Goal: Information Seeking & Learning: Learn about a topic

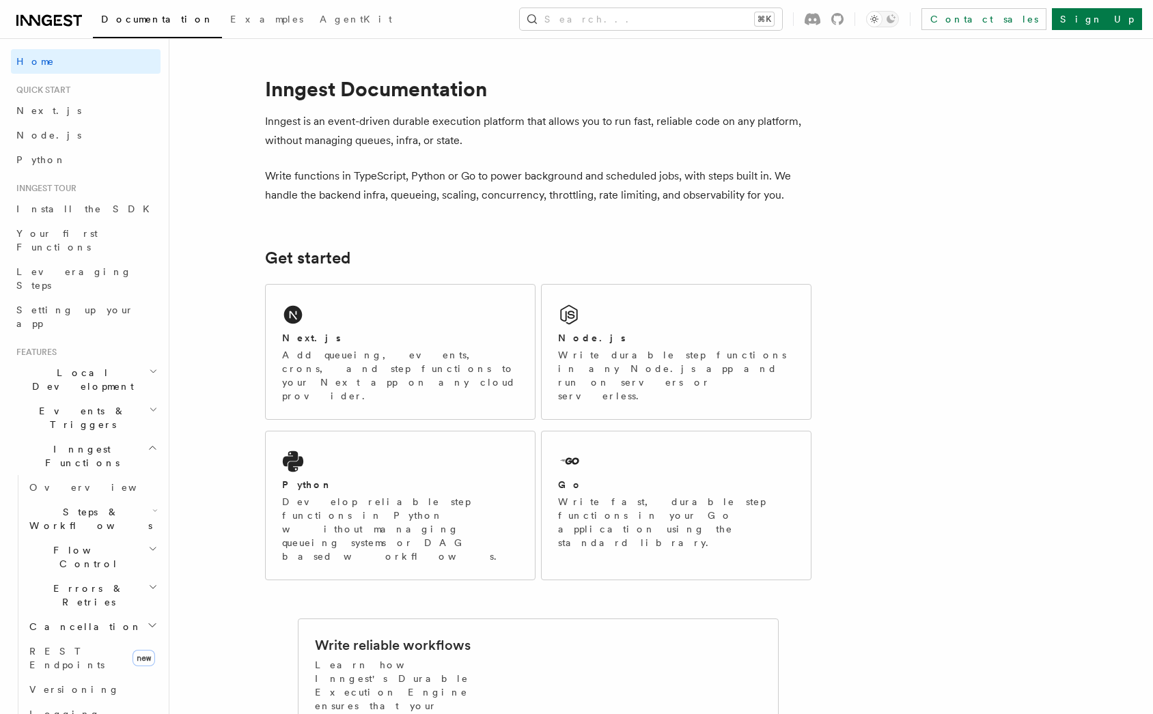
click at [156, 582] on icon "button" at bounding box center [153, 587] width 10 height 11
click at [119, 688] on link "Failure handlers" at bounding box center [99, 707] width 124 height 38
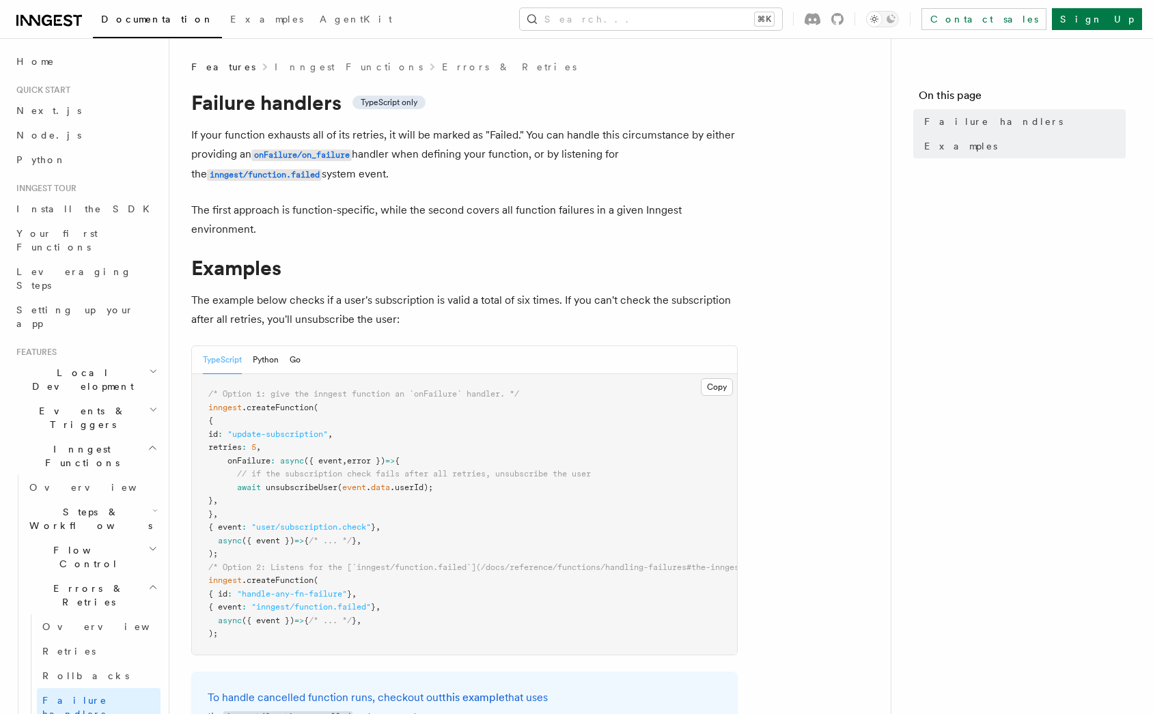
drag, startPoint x: 552, startPoint y: 108, endPoint x: 544, endPoint y: 187, distance: 79.6
click at [544, 187] on article "Features Inngest Functions Errors & Retries Failure handlers TypeScript only If…" at bounding box center [529, 537] width 677 height 955
drag, startPoint x: 544, startPoint y: 187, endPoint x: 539, endPoint y: 113, distance: 74.0
click at [539, 113] on article "Features Inngest Functions Errors & Retries Failure handlers TypeScript only If…" at bounding box center [529, 537] width 677 height 955
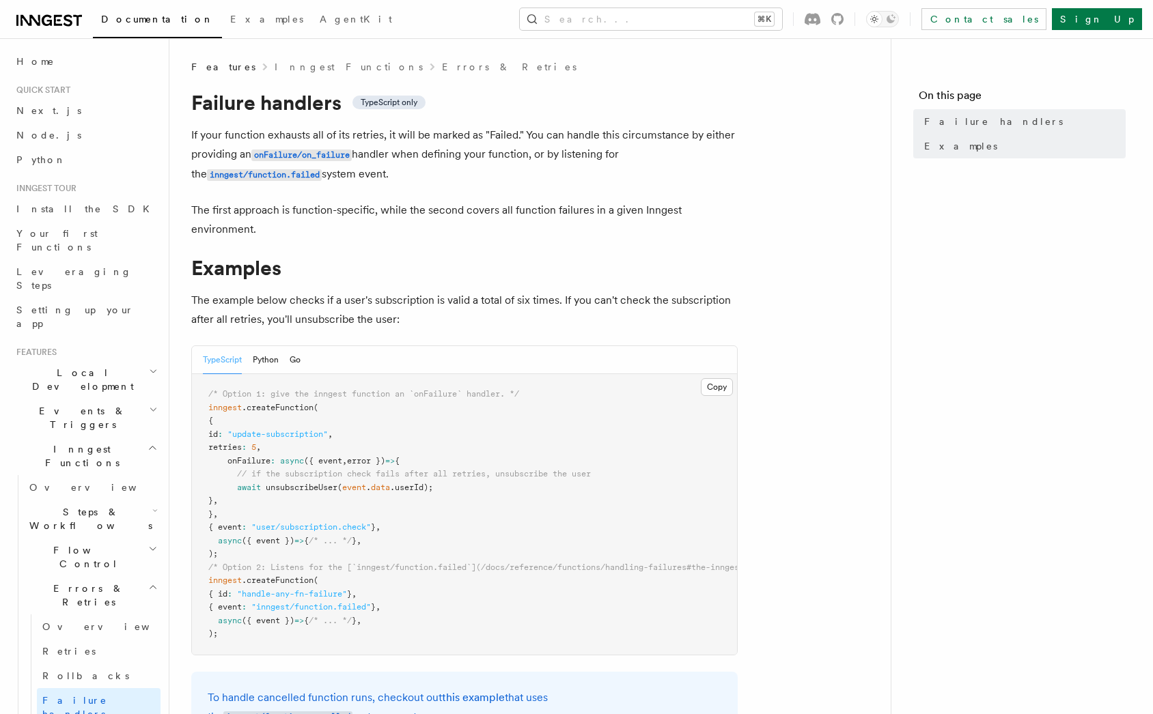
click at [539, 113] on h1 "Failure handlers TypeScript only" at bounding box center [464, 102] width 546 height 25
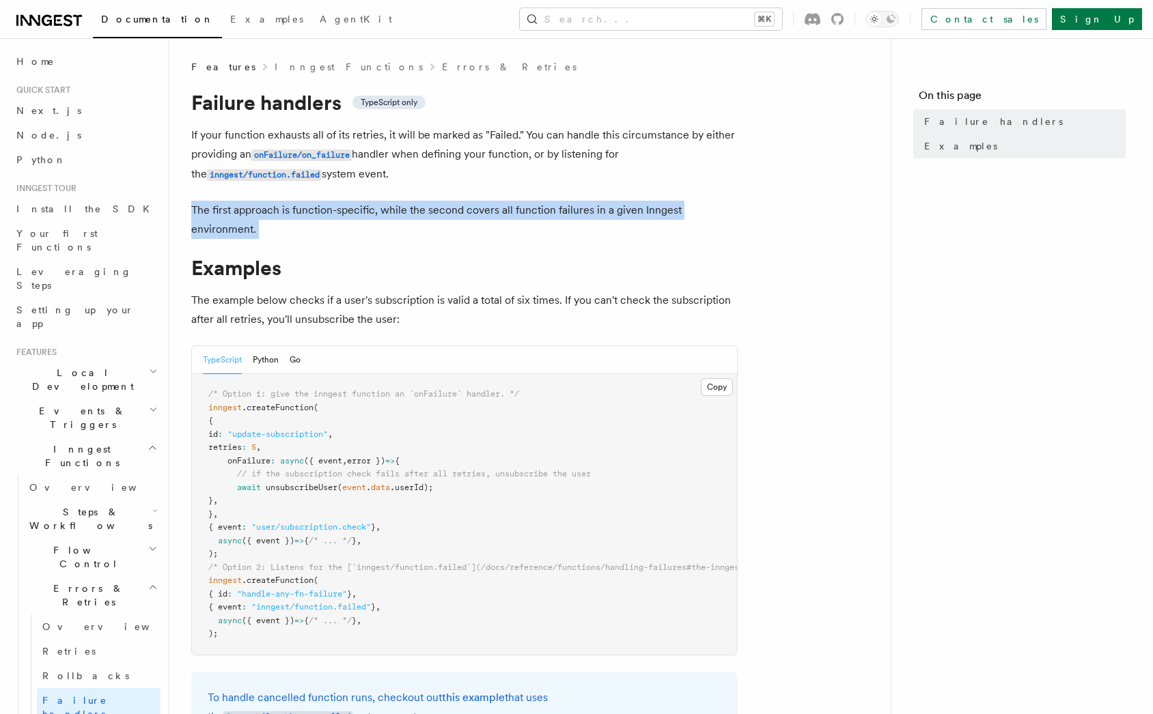
drag, startPoint x: 495, startPoint y: 195, endPoint x: 491, endPoint y: 250, distance: 54.8
click at [491, 250] on article "Features Inngest Functions Errors & Retries Failure handlers TypeScript only If…" at bounding box center [529, 537] width 677 height 955
drag, startPoint x: 491, startPoint y: 250, endPoint x: 491, endPoint y: 198, distance: 51.9
click at [491, 198] on article "Features Inngest Functions Errors & Retries Failure handlers TypeScript only If…" at bounding box center [529, 537] width 677 height 955
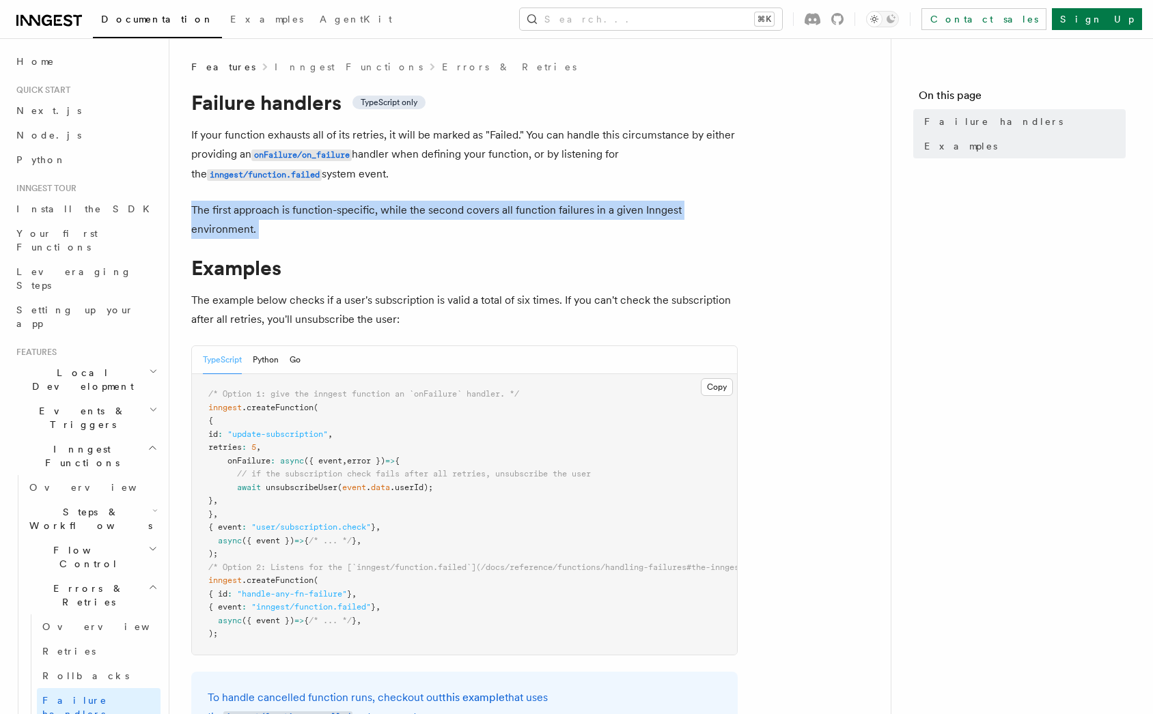
click at [491, 198] on article "Features Inngest Functions Errors & Retries Failure handlers TypeScript only If…" at bounding box center [529, 537] width 677 height 955
drag, startPoint x: 491, startPoint y: 198, endPoint x: 483, endPoint y: 252, distance: 54.6
click at [483, 252] on article "Features Inngest Functions Errors & Retries Failure handlers TypeScript only If…" at bounding box center [529, 537] width 677 height 955
drag, startPoint x: 483, startPoint y: 252, endPoint x: 488, endPoint y: 195, distance: 57.6
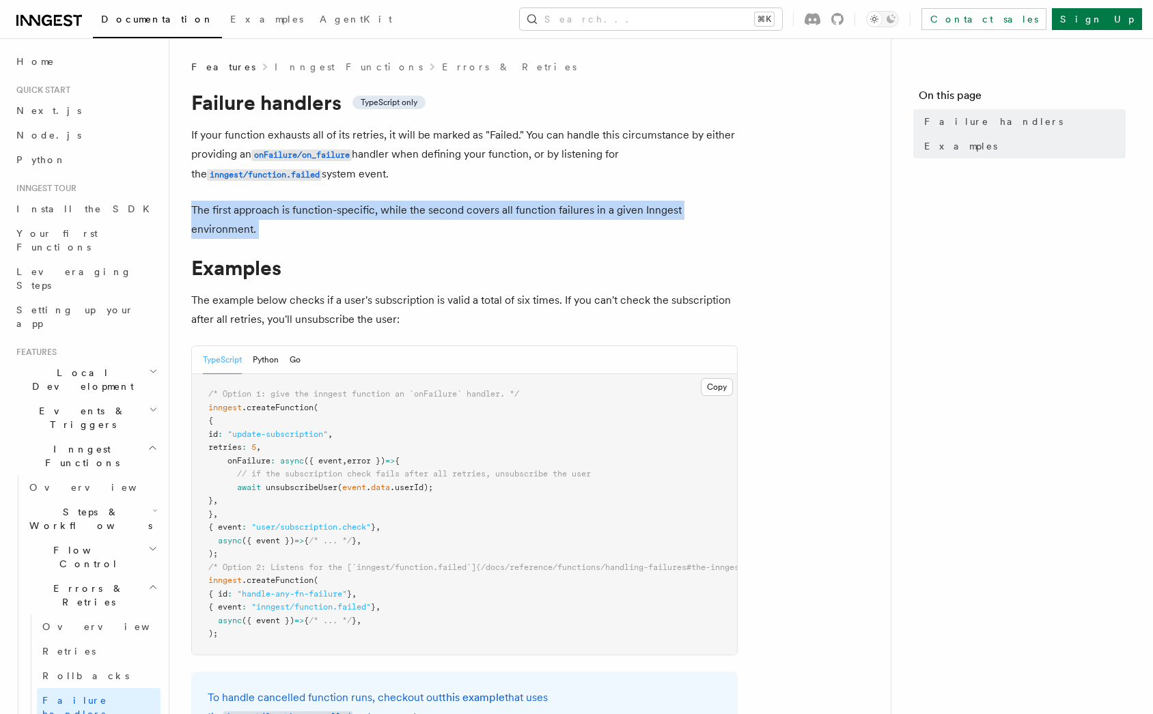
click at [488, 195] on article "Features Inngest Functions Errors & Retries Failure handlers TypeScript only If…" at bounding box center [529, 537] width 677 height 955
drag, startPoint x: 488, startPoint y: 195, endPoint x: 507, endPoint y: 218, distance: 30.5
click at [507, 218] on article "Features Inngest Functions Errors & Retries Failure handlers TypeScript only If…" at bounding box center [529, 537] width 677 height 955
click at [507, 218] on p "The first approach is function-specific, while the second covers all function f…" at bounding box center [464, 220] width 546 height 38
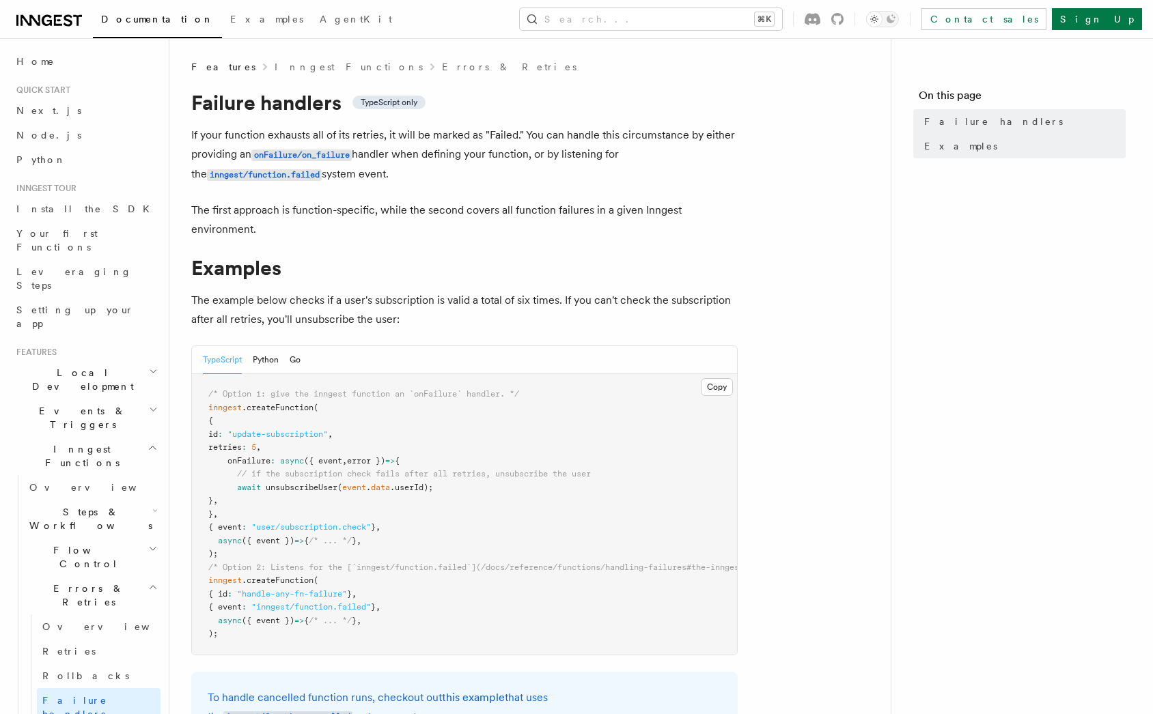
scroll to position [10, 0]
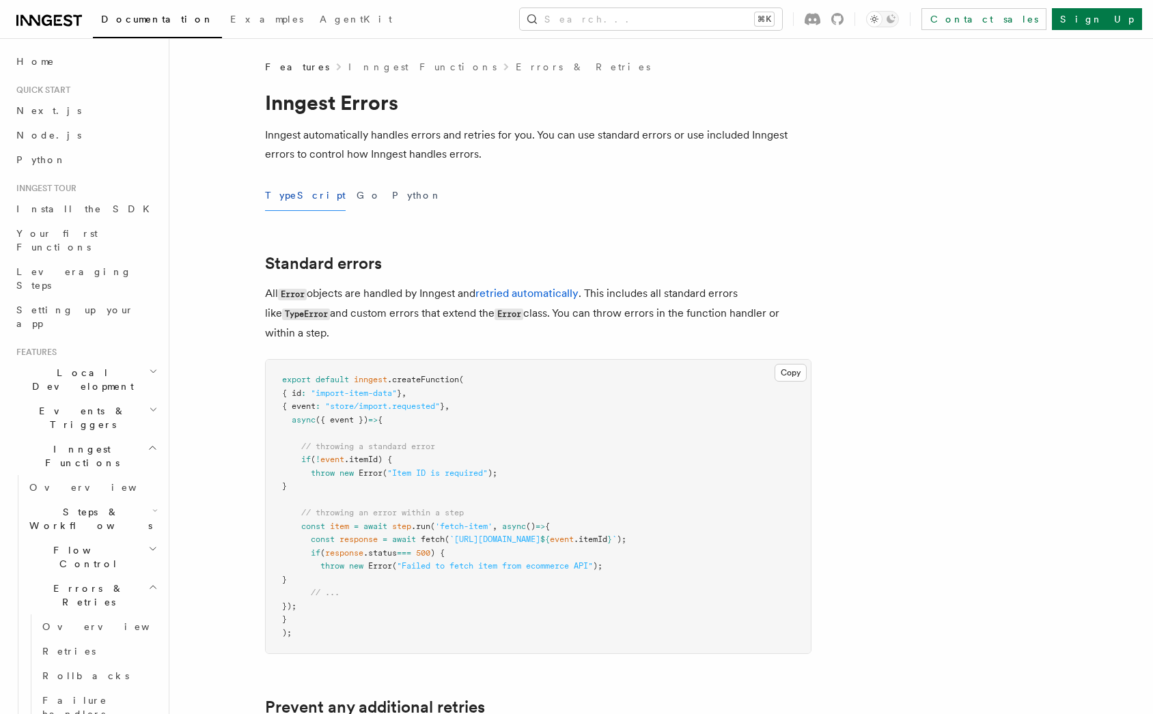
drag, startPoint x: 380, startPoint y: 279, endPoint x: 374, endPoint y: 333, distance: 55.0
click at [374, 333] on p "All Error objects are handled by Inngest and retried automatically . This inclu…" at bounding box center [538, 313] width 546 height 59
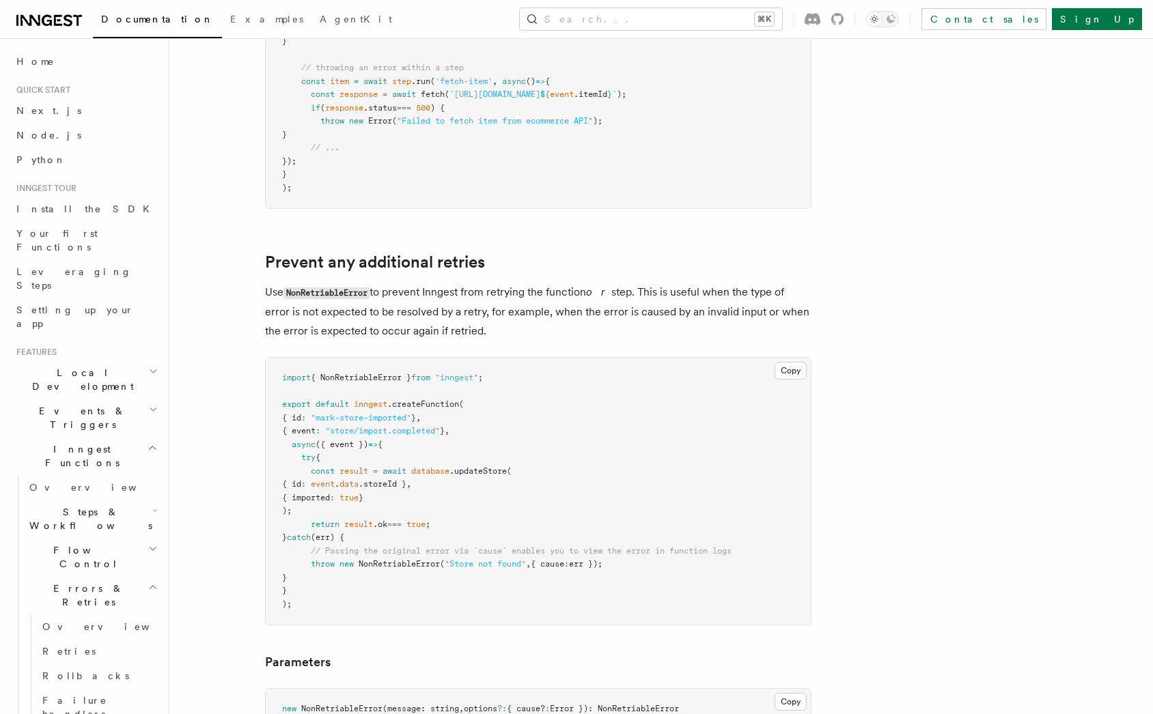
scroll to position [447, 0]
drag, startPoint x: 557, startPoint y: 280, endPoint x: 549, endPoint y: 330, distance: 50.4
click at [549, 330] on p "Use NonRetriableError to prevent Inngest from retrying the function or step. Th…" at bounding box center [538, 310] width 546 height 58
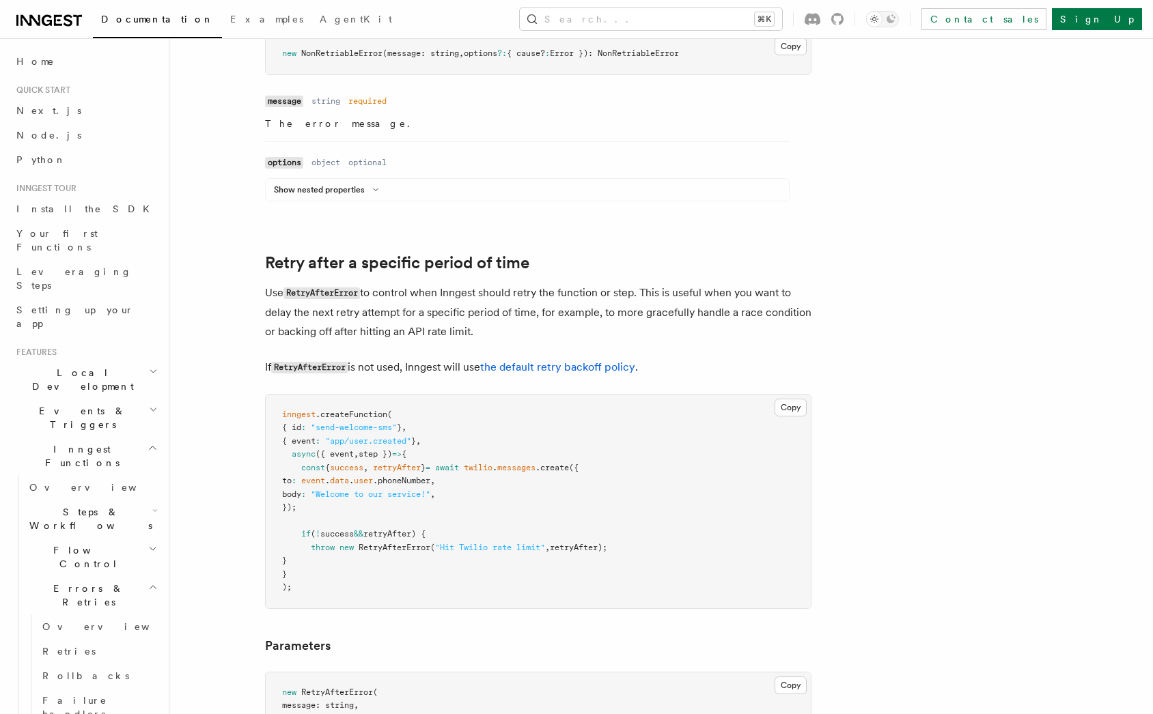
scroll to position [1102, 0]
drag, startPoint x: 551, startPoint y: 330, endPoint x: 553, endPoint y: 253, distance: 76.5
click at [553, 253] on h2 "Retry after a specific period of time" at bounding box center [538, 262] width 546 height 19
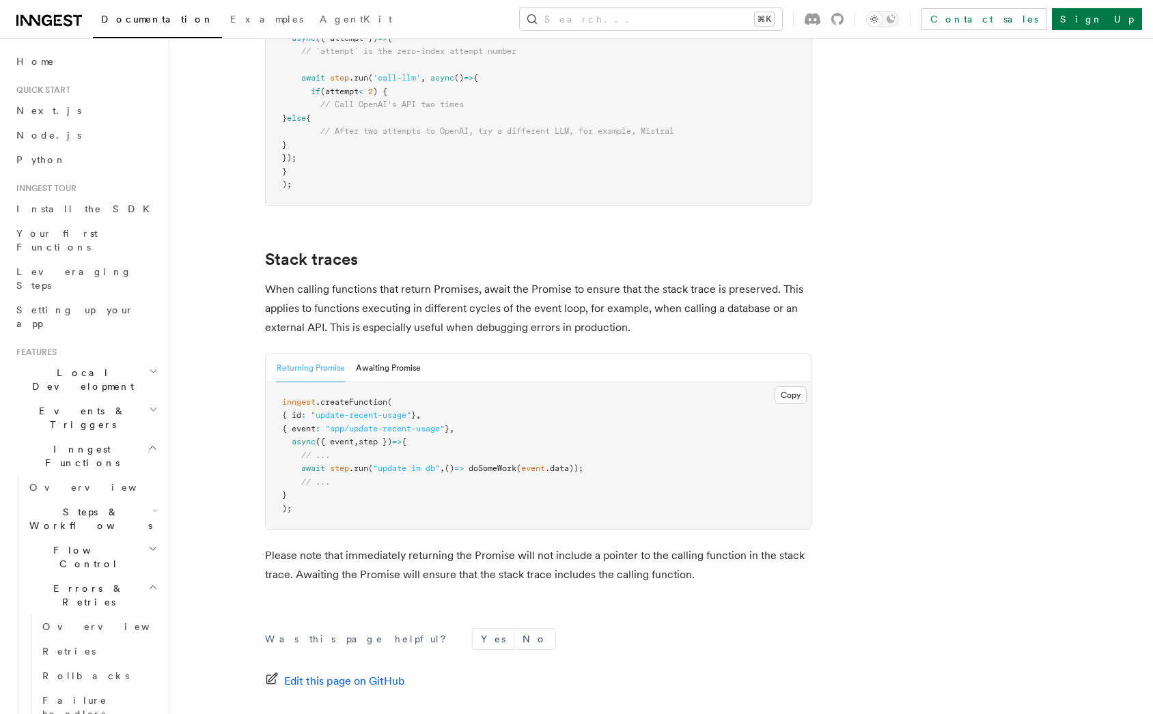
scroll to position [2937, 0]
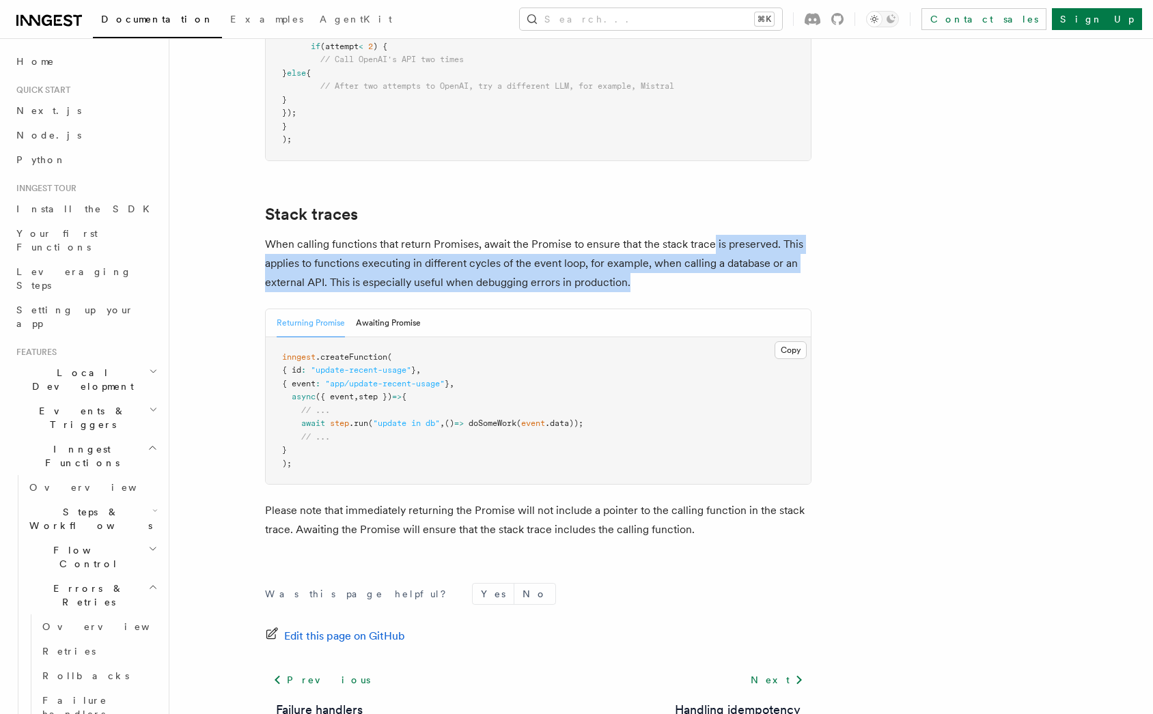
drag, startPoint x: 708, startPoint y: 204, endPoint x: 708, endPoint y: 242, distance: 38.9
click at [708, 240] on p "When calling functions that return Promises, await the Promise to ensure that t…" at bounding box center [538, 263] width 546 height 57
click at [708, 242] on p "When calling functions that return Promises, await the Promise to ensure that t…" at bounding box center [538, 263] width 546 height 57
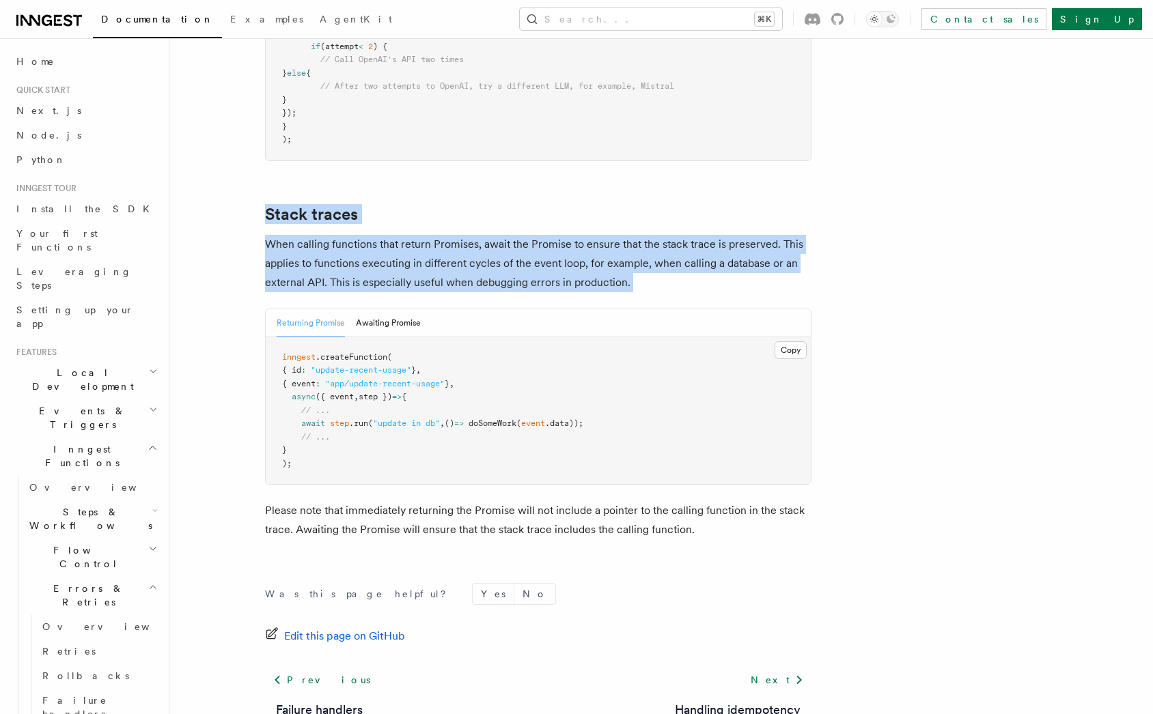
drag, startPoint x: 708, startPoint y: 242, endPoint x: 708, endPoint y: 152, distance: 90.8
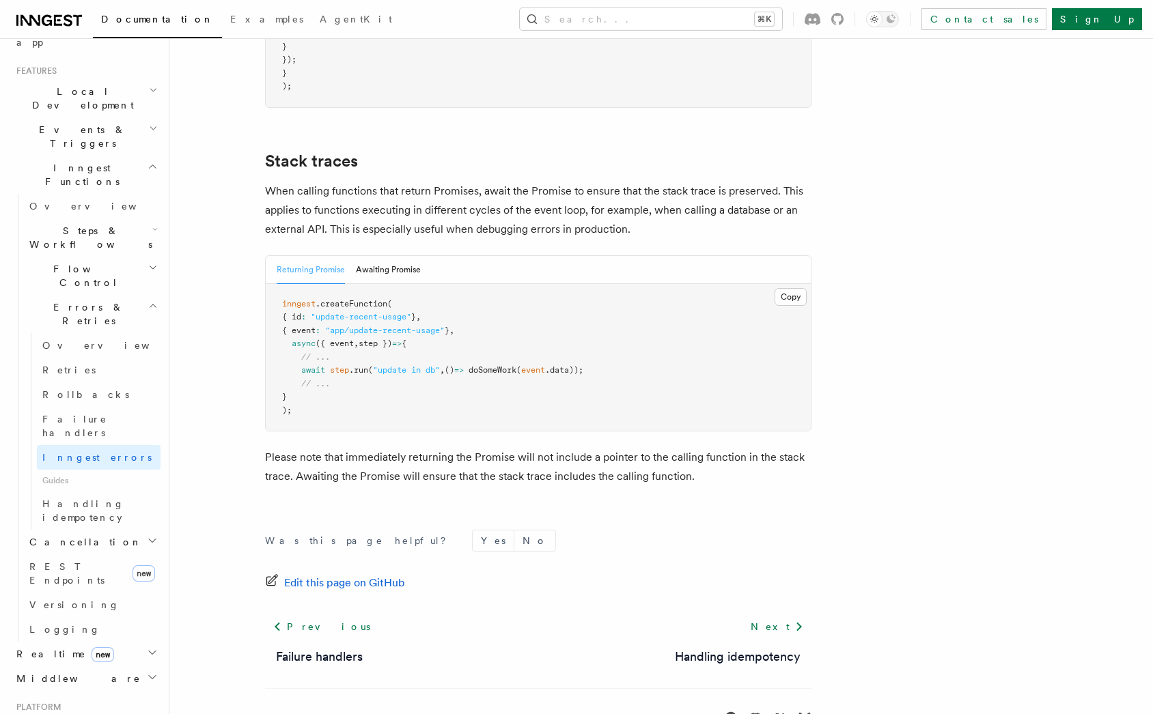
scroll to position [285, 0]
click at [146, 663] on h2 "Middleware" at bounding box center [86, 675] width 150 height 25
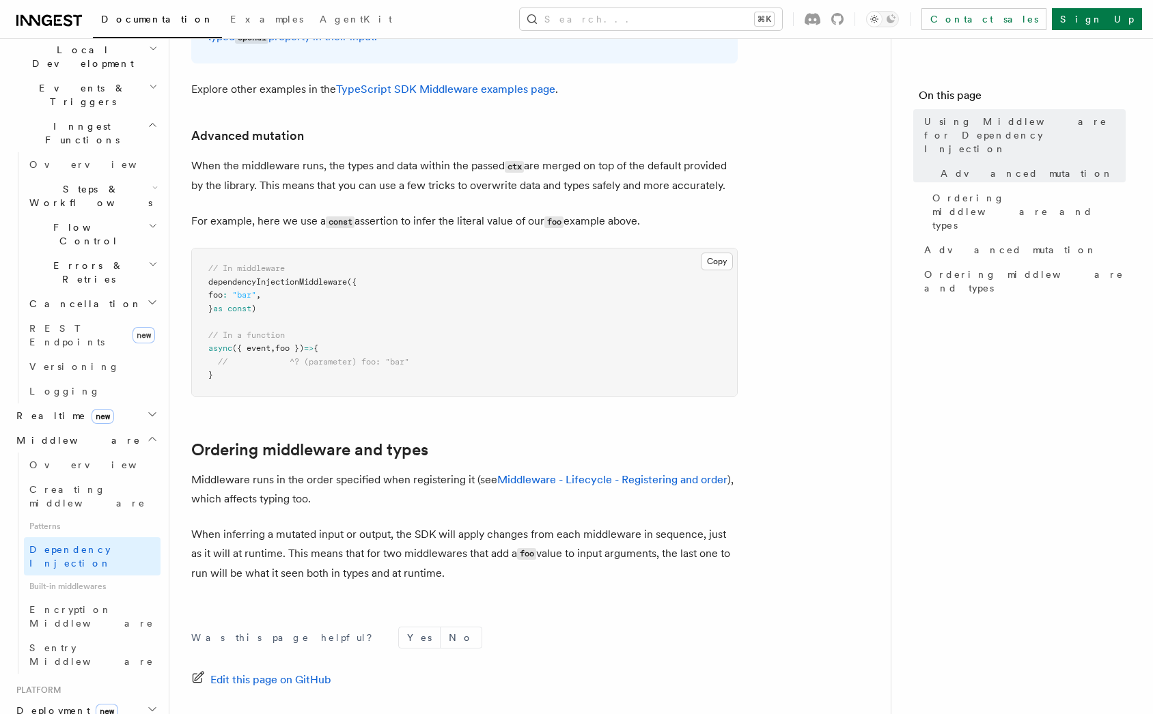
scroll to position [841, 0]
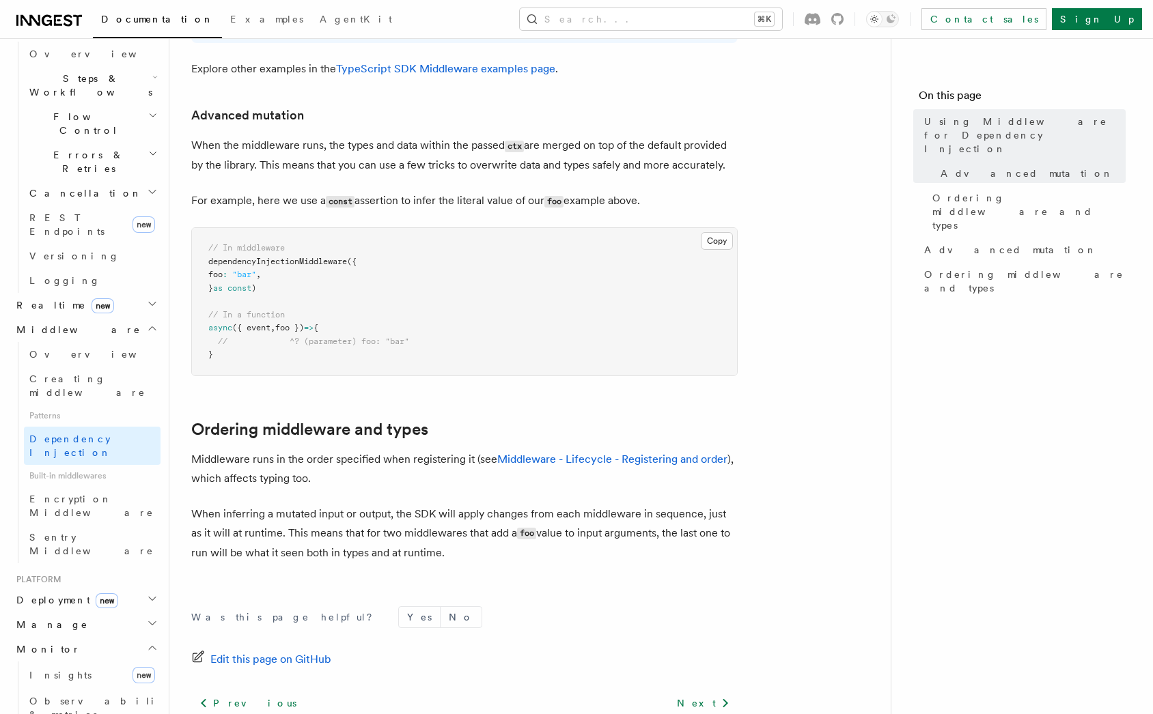
scroll to position [437, 0]
click at [85, 658] on link "Insights new" at bounding box center [92, 671] width 137 height 27
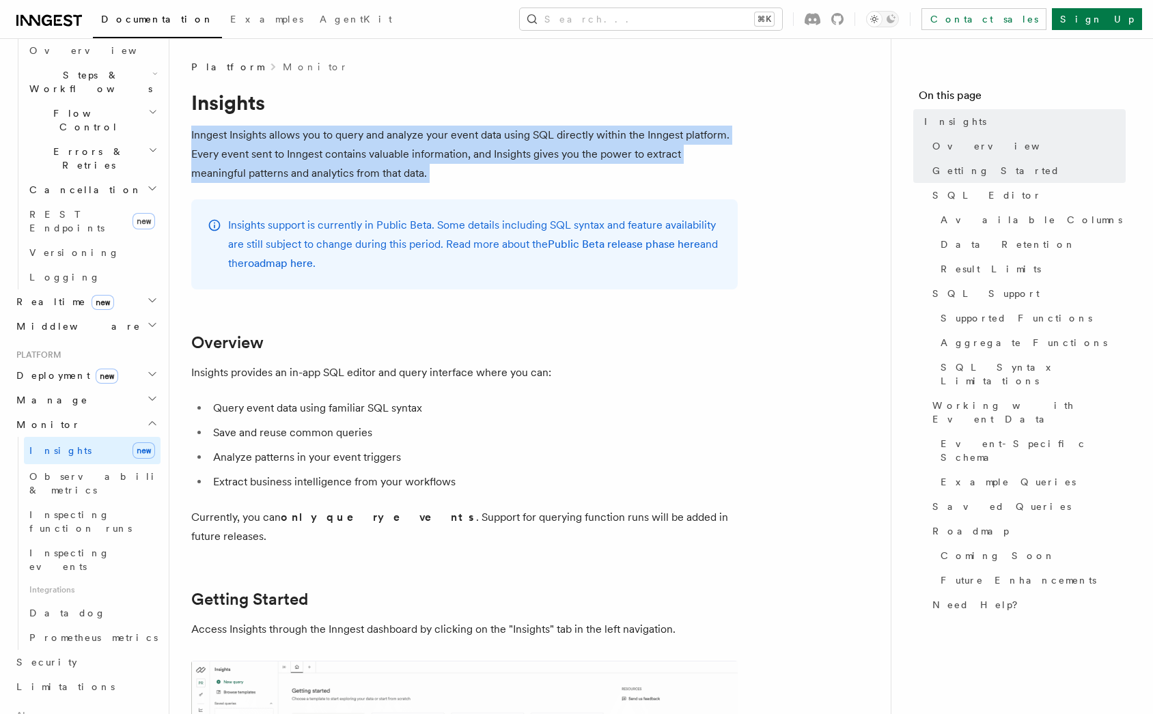
drag, startPoint x: 539, startPoint y: 184, endPoint x: 544, endPoint y: 97, distance: 86.9
click at [544, 97] on h1 "Insights" at bounding box center [464, 102] width 546 height 25
drag, startPoint x: 539, startPoint y: 104, endPoint x: 524, endPoint y: 182, distance: 79.3
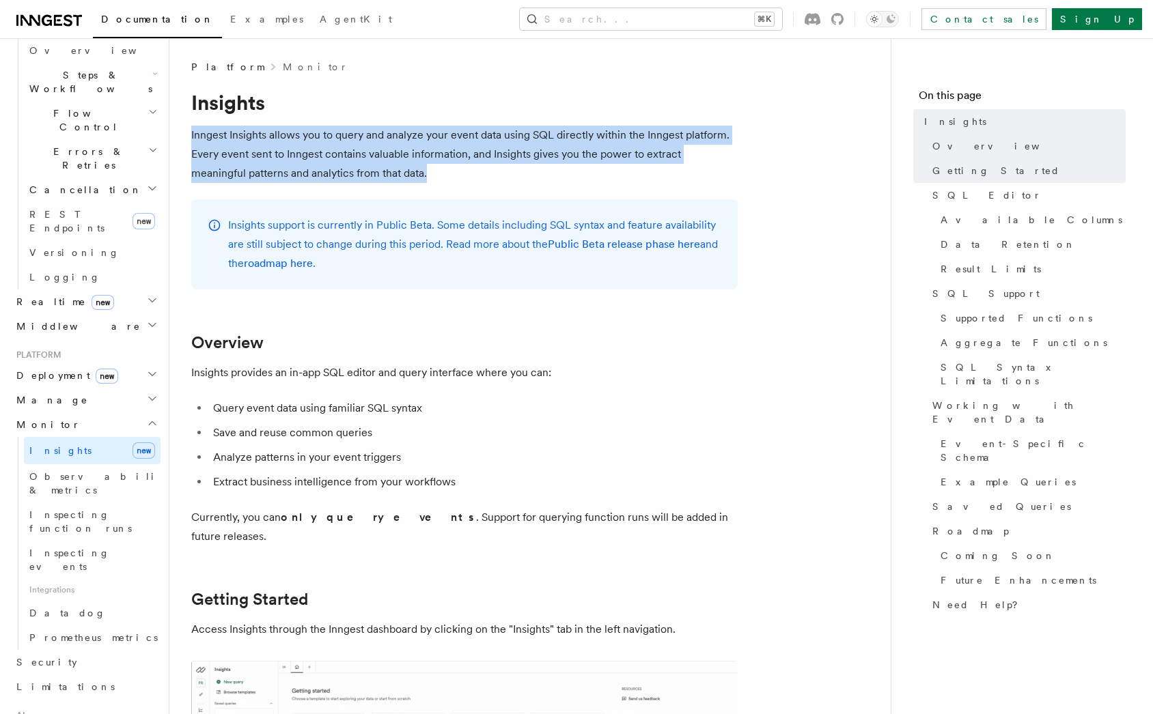
click at [524, 182] on p "Inngest Insights allows you to query and analyze your event data using SQL dire…" at bounding box center [464, 154] width 546 height 57
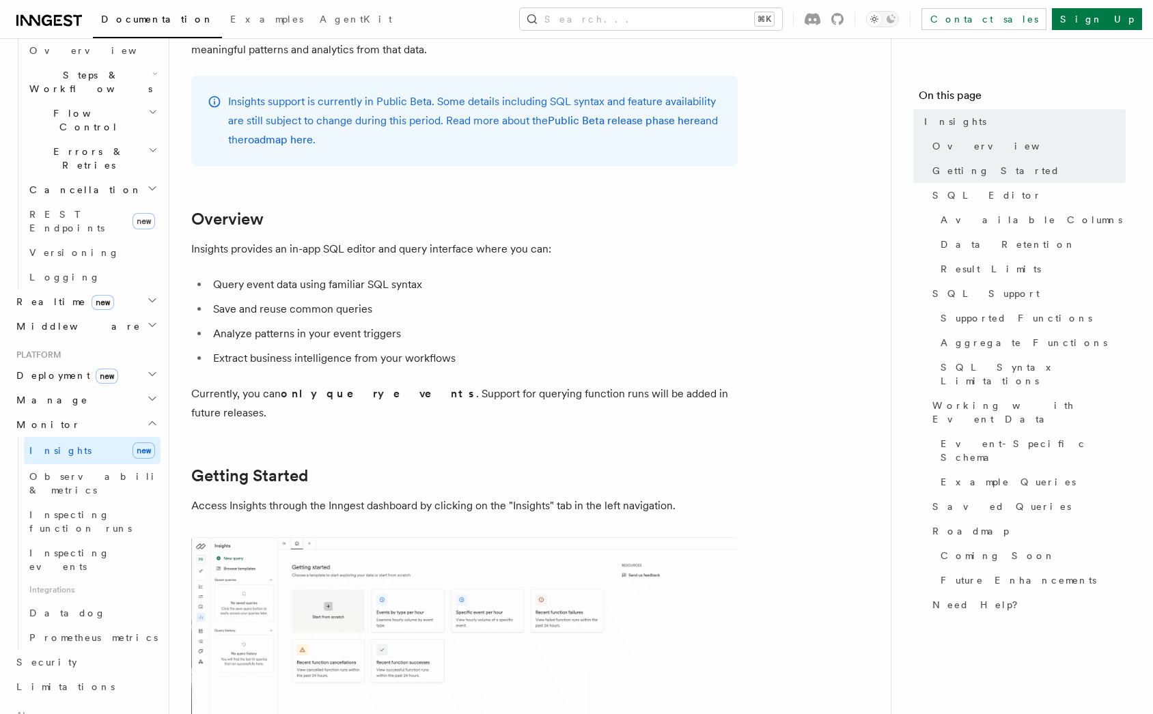
scroll to position [125, 0]
click at [63, 503] on link "Inspecting function runs" at bounding box center [92, 522] width 137 height 38
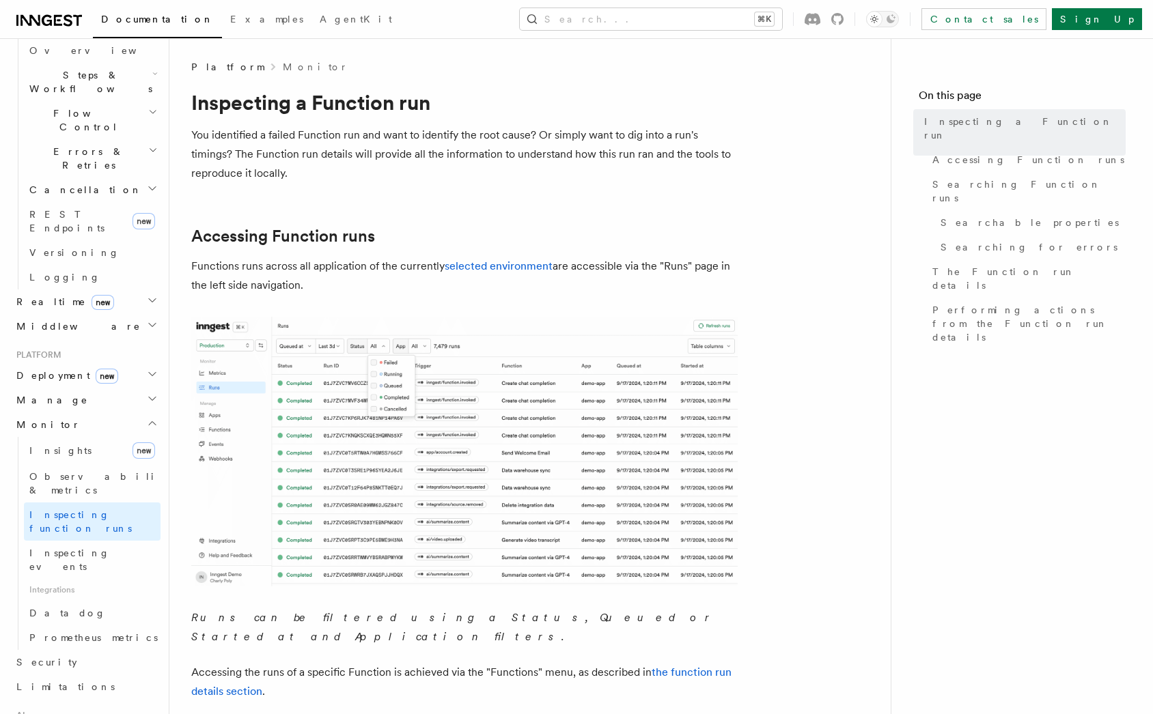
click at [84, 471] on span "Observability & metrics" at bounding box center [99, 483] width 141 height 25
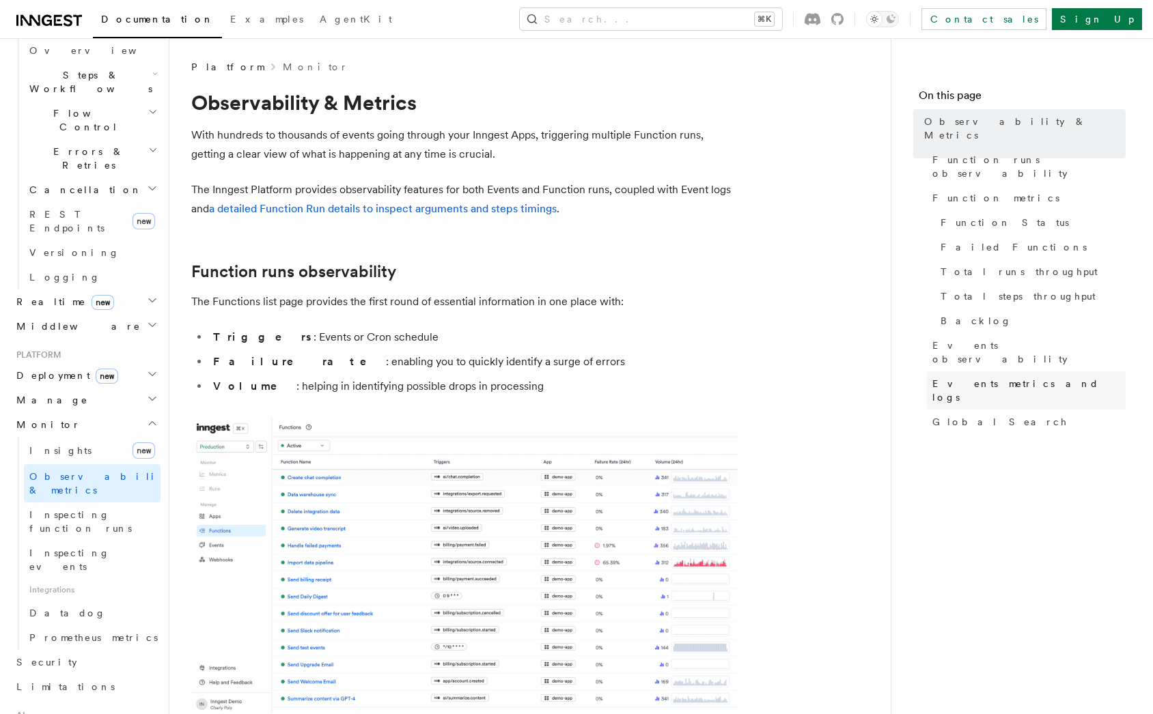
click at [1015, 377] on span "Events metrics and logs" at bounding box center [1028, 390] width 193 height 27
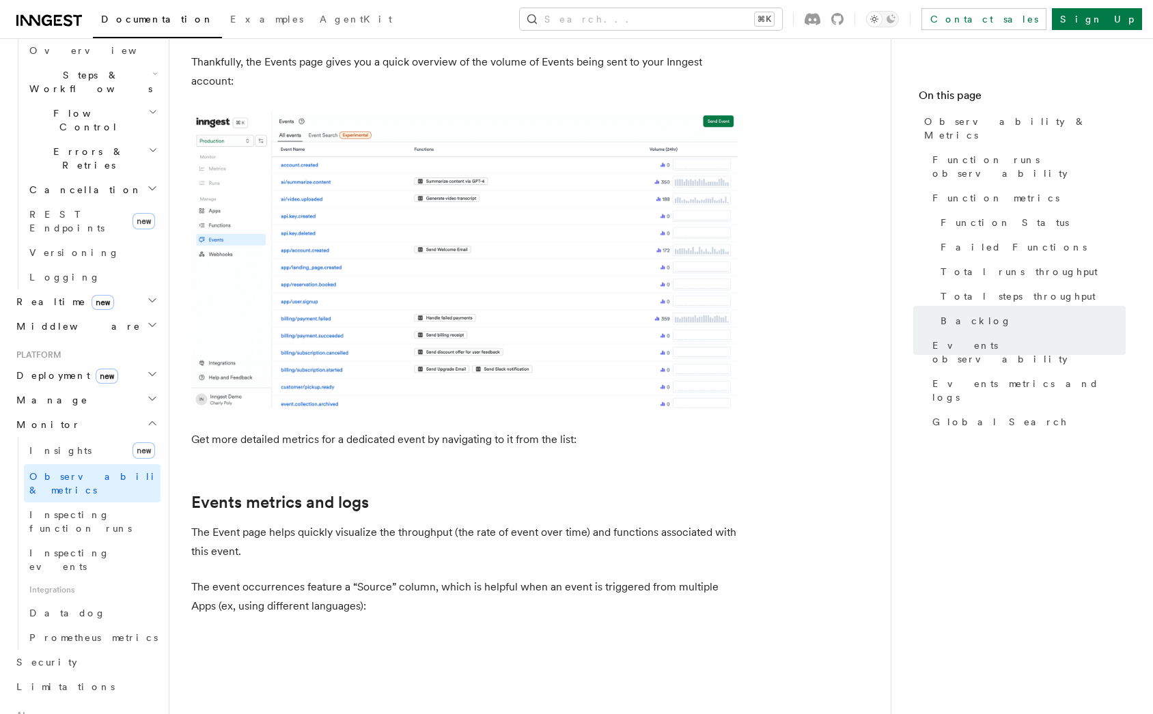
scroll to position [3161, 0]
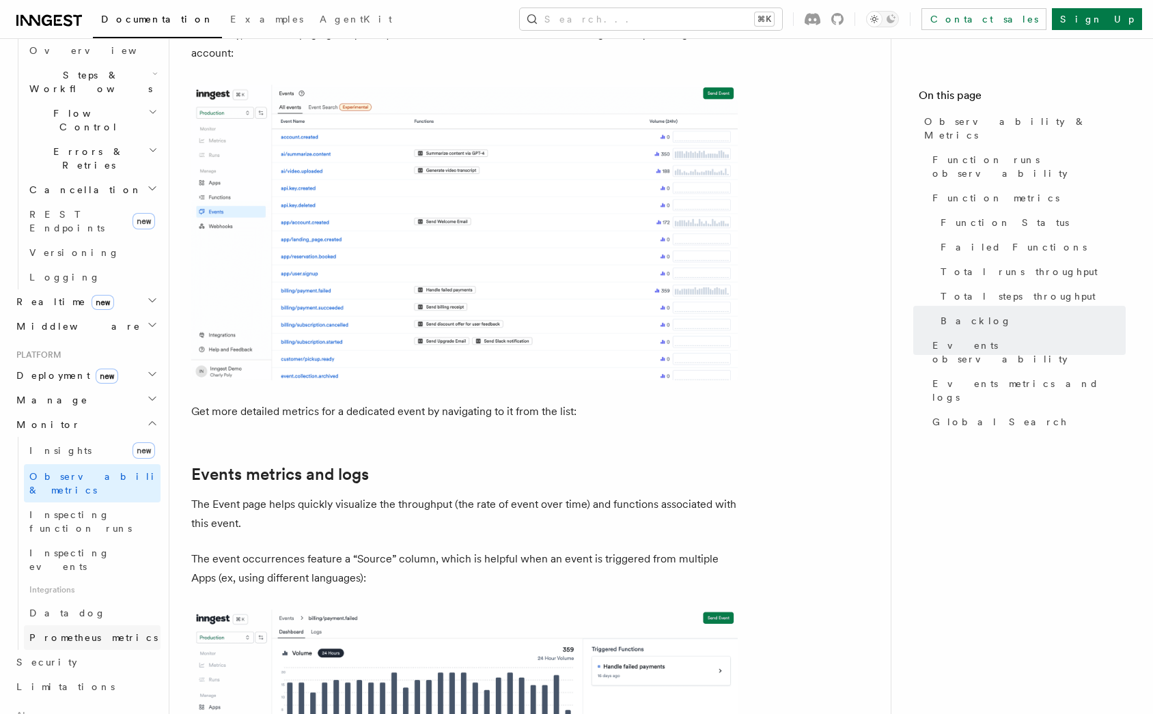
click at [87, 632] on span "Prometheus metrics" at bounding box center [93, 637] width 128 height 11
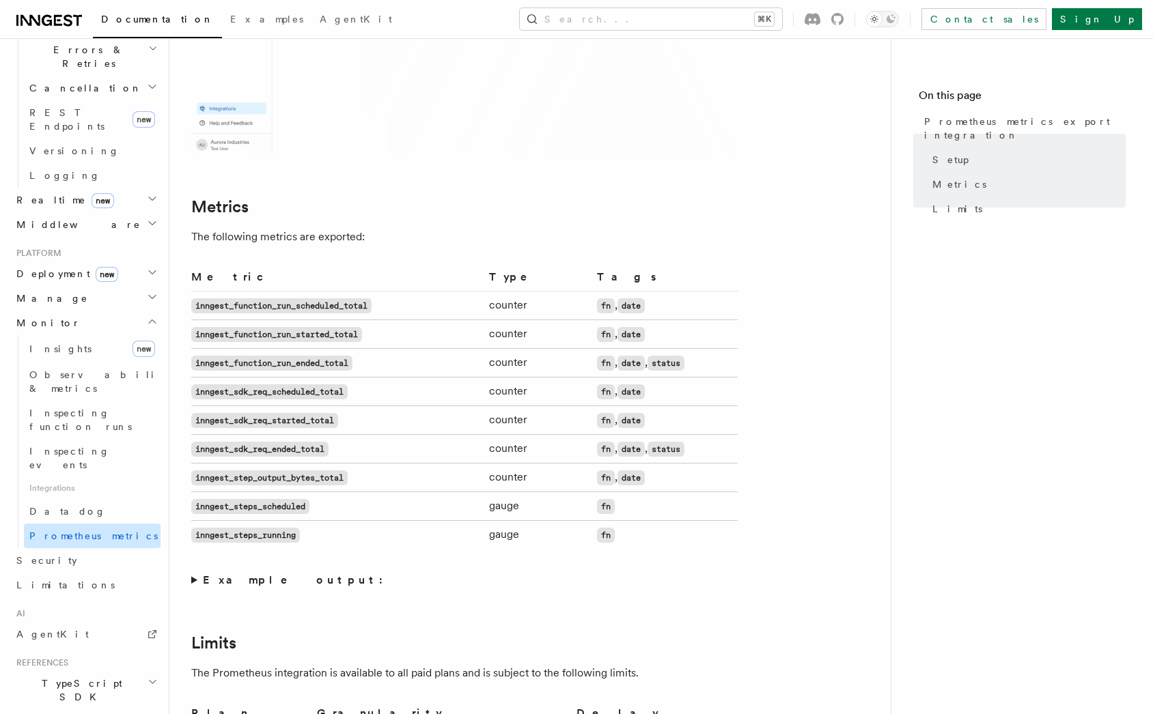
scroll to position [578, 0]
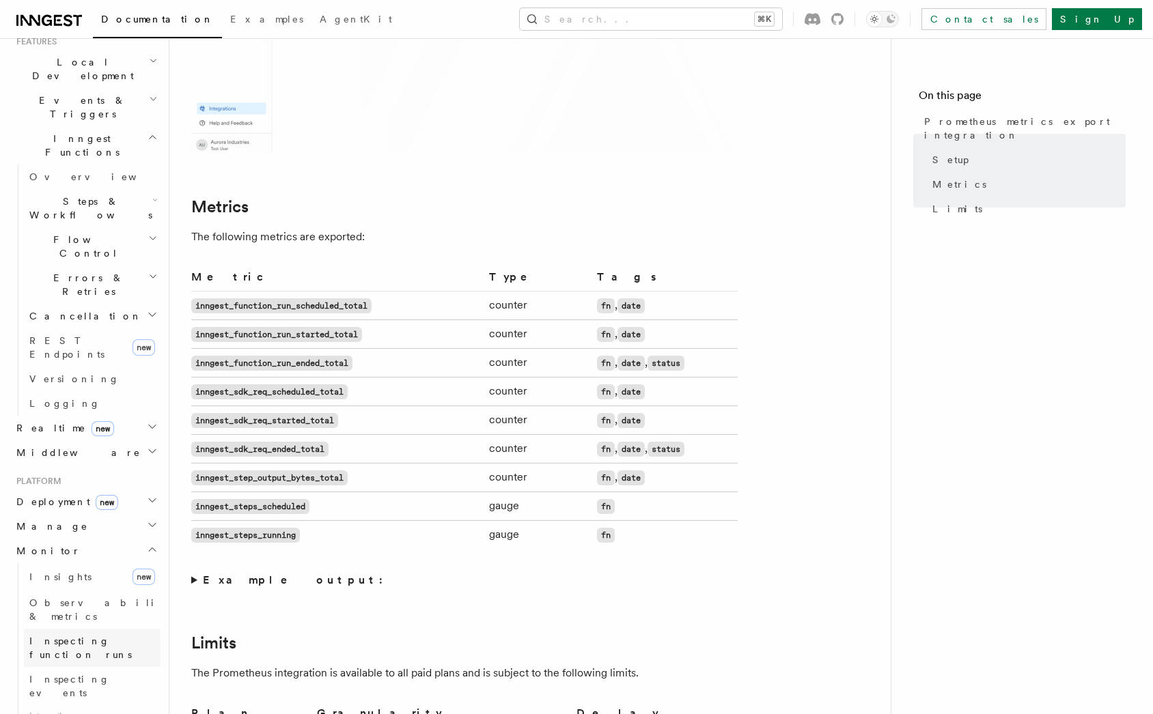
scroll to position [308, 0]
click at [111, 600] on span "Observability & metrics" at bounding box center [99, 612] width 141 height 25
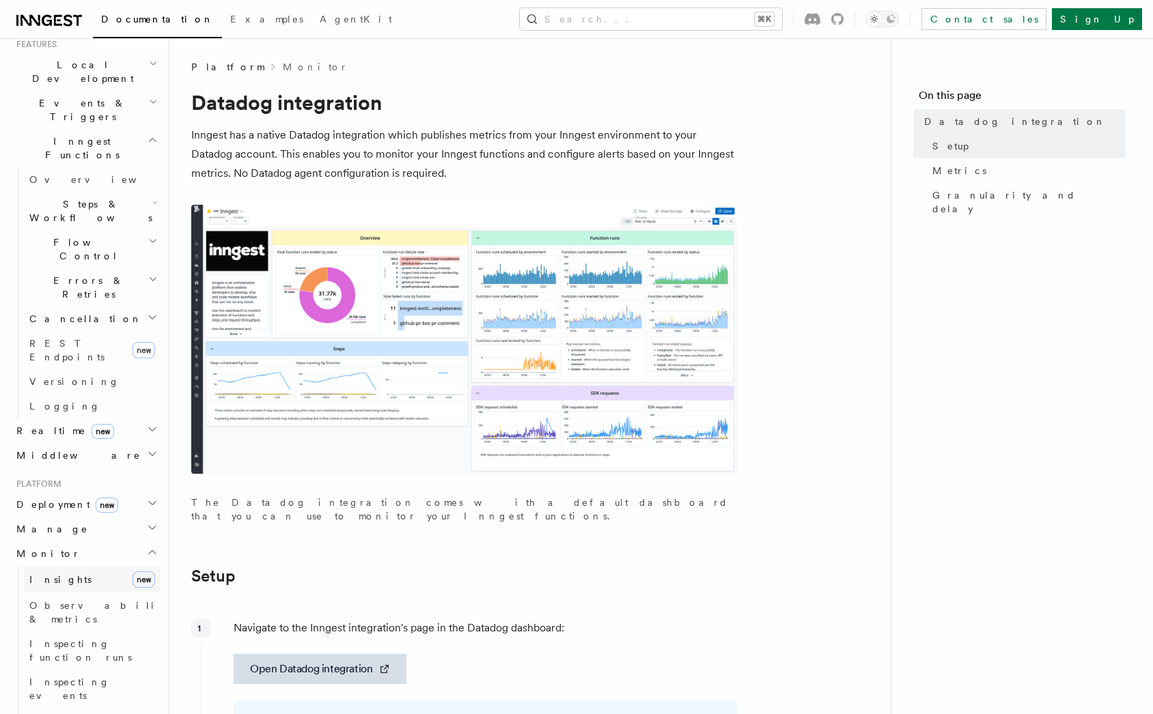
click at [89, 566] on link "Insights new" at bounding box center [92, 579] width 137 height 27
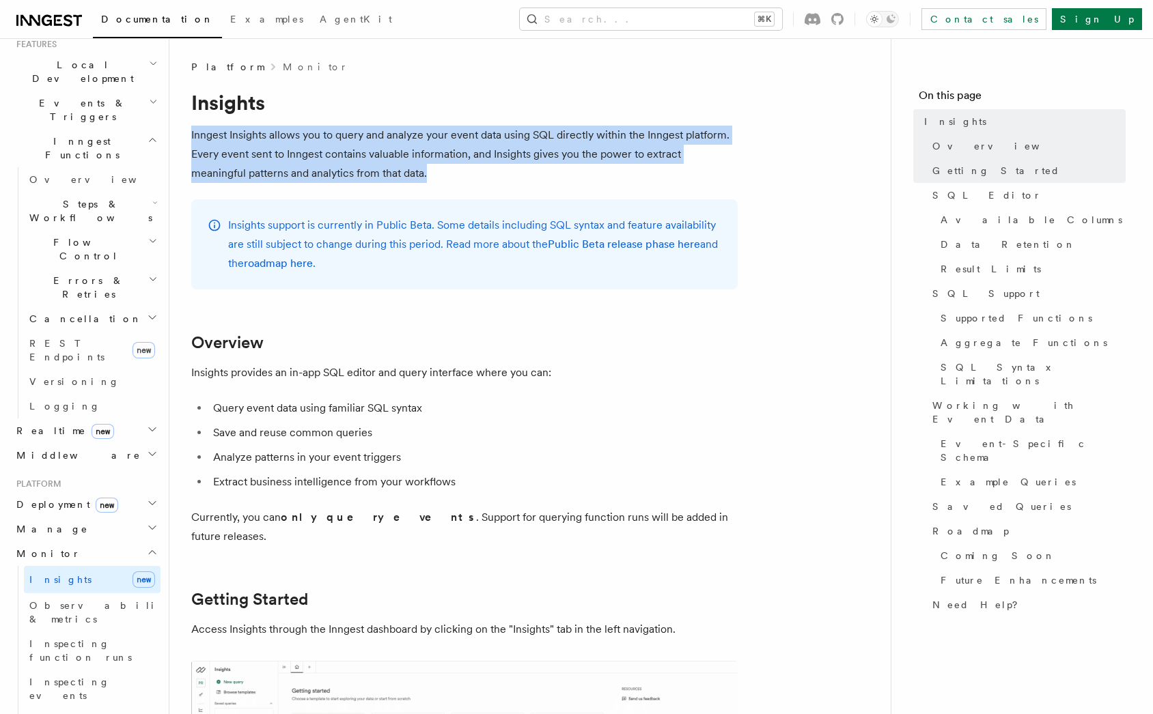
drag, startPoint x: 463, startPoint y: 178, endPoint x: 403, endPoint y: 101, distance: 97.8
click at [403, 101] on h1 "Insights" at bounding box center [464, 102] width 546 height 25
drag, startPoint x: 403, startPoint y: 101, endPoint x: 423, endPoint y: 180, distance: 81.0
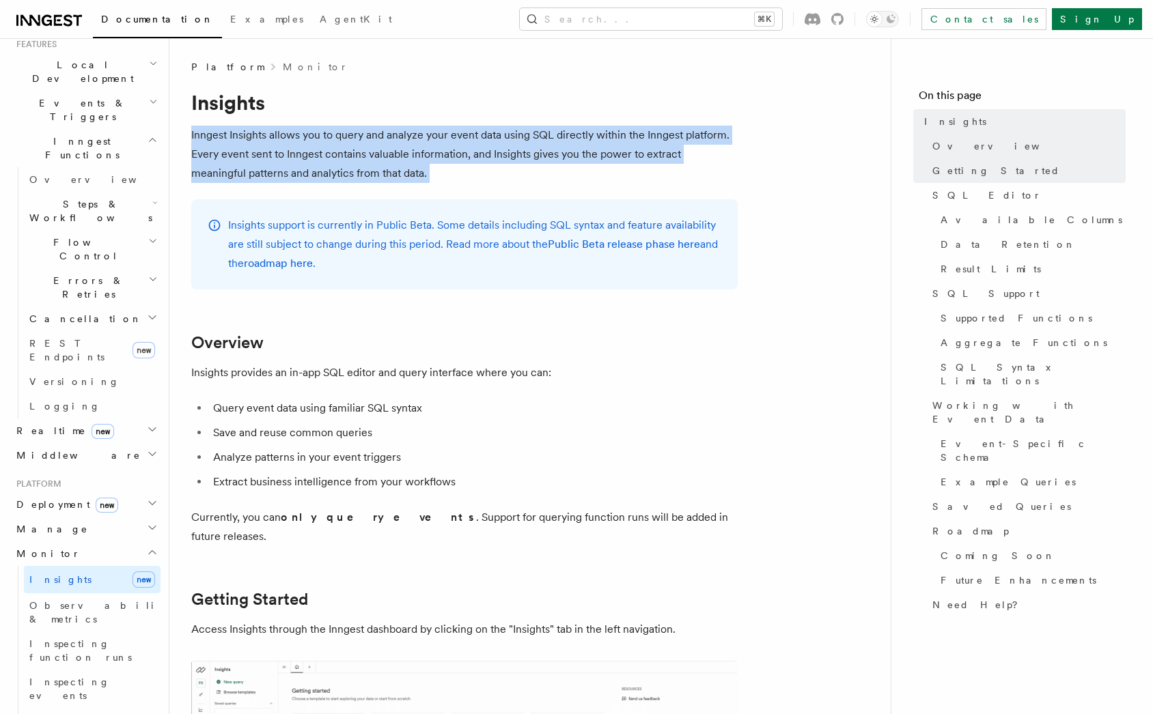
click at [423, 180] on p "Inngest Insights allows you to query and analyze your event data using SQL dire…" at bounding box center [464, 154] width 546 height 57
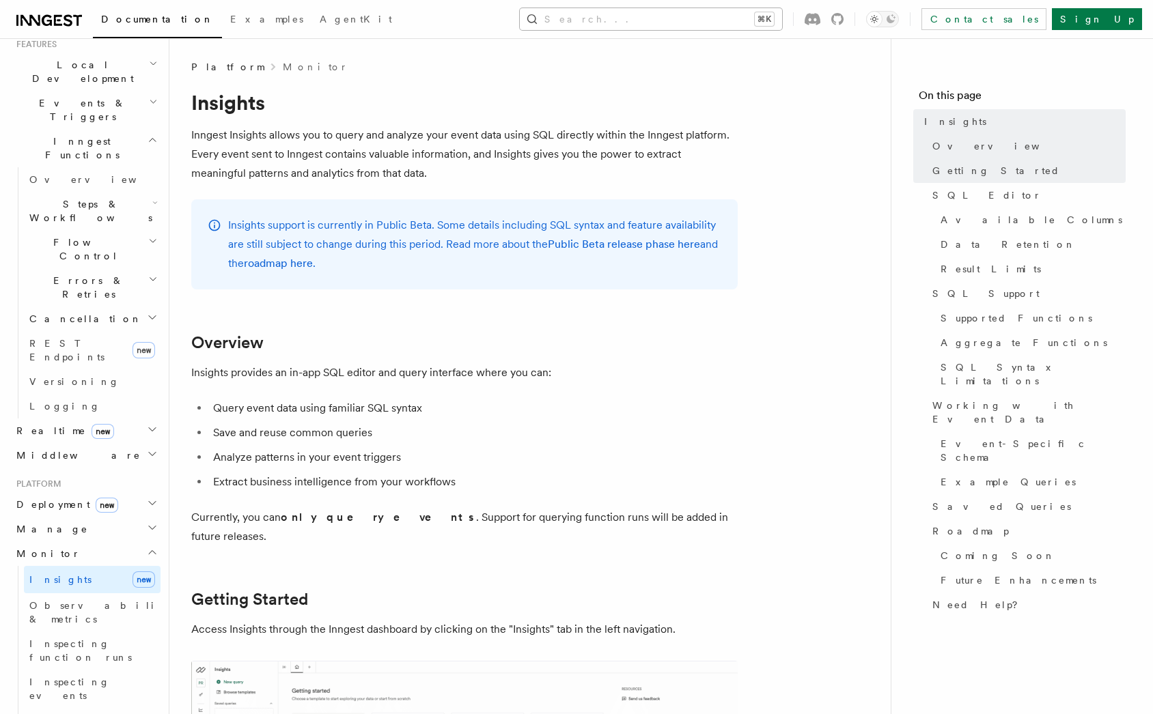
click at [722, 8] on button "Search... ⌘K" at bounding box center [651, 19] width 262 height 22
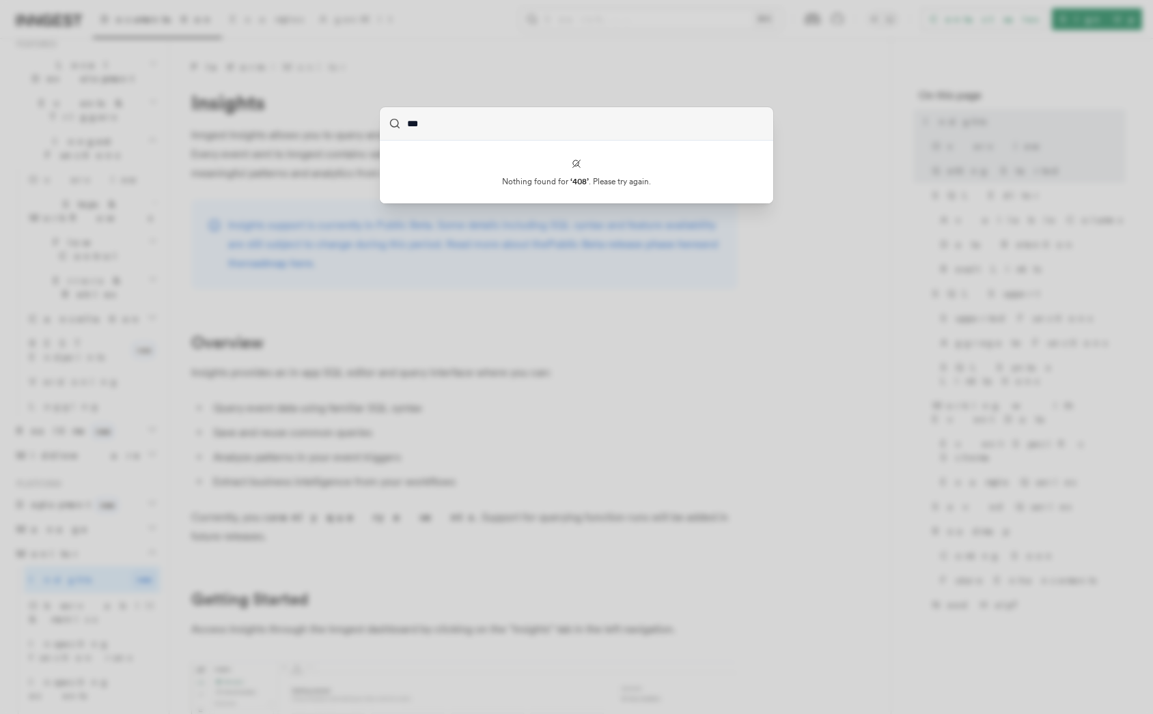
type input "***"
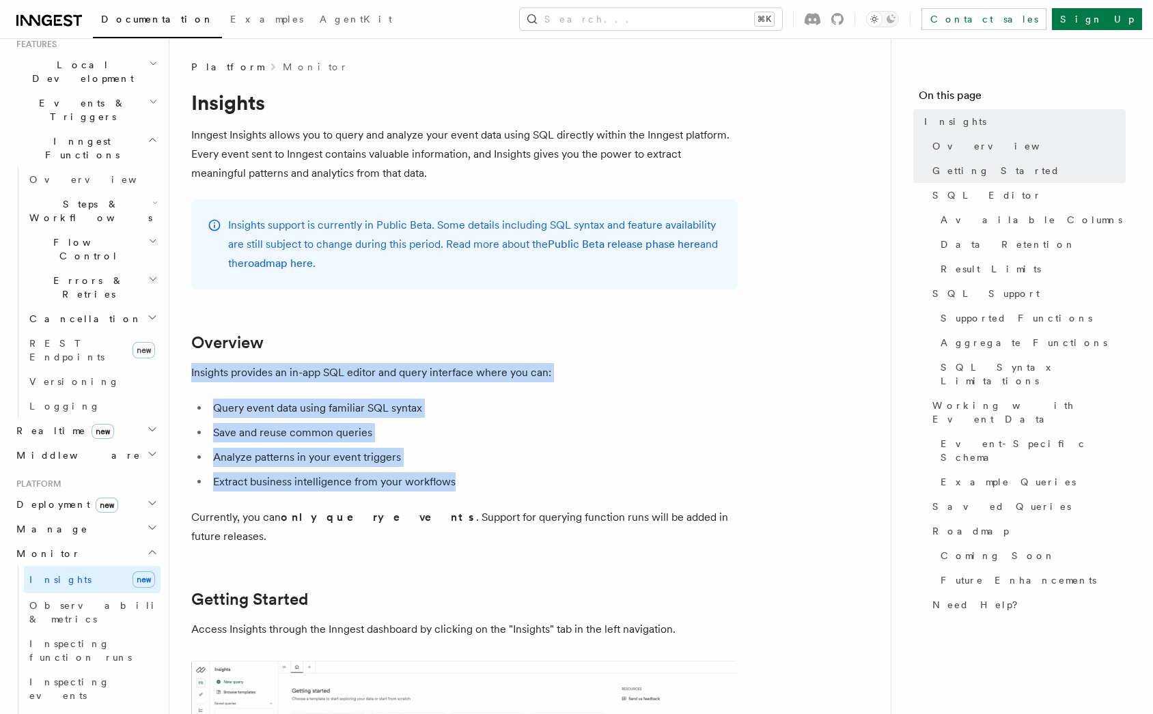
drag, startPoint x: 518, startPoint y: 487, endPoint x: 468, endPoint y: 356, distance: 140.0
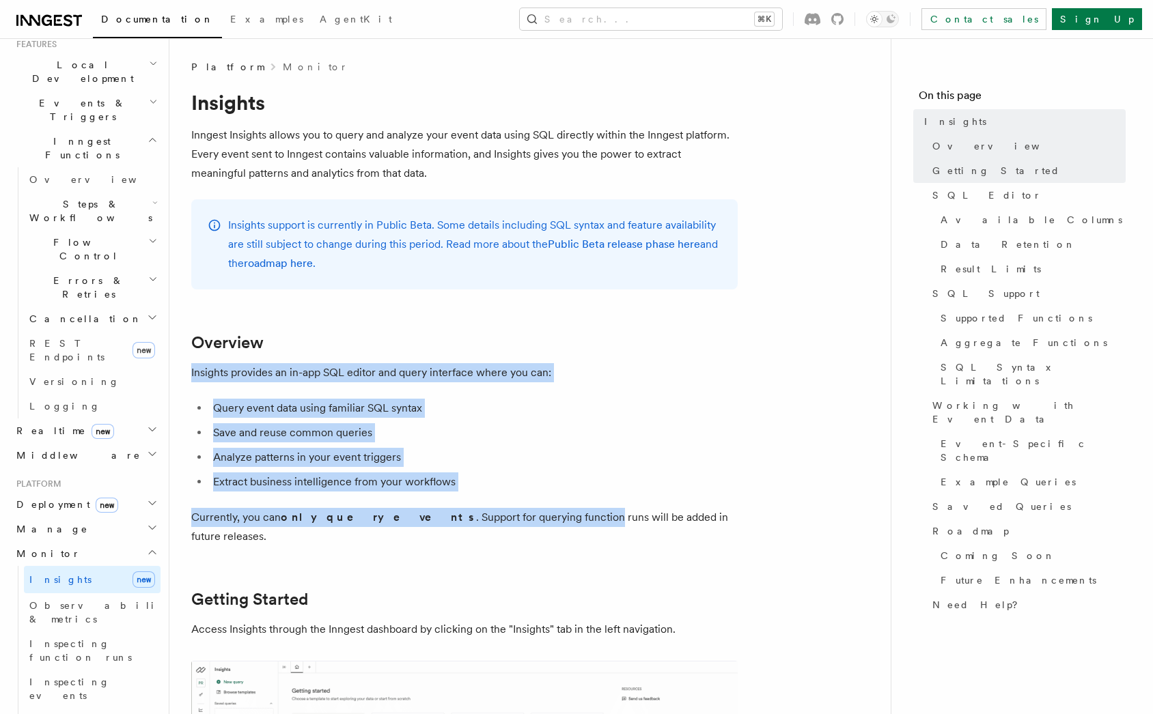
drag, startPoint x: 468, startPoint y: 356, endPoint x: 498, endPoint y: 517, distance: 163.8
click at [498, 517] on p "Currently, you can only query events . Support for querying function runs will …" at bounding box center [464, 527] width 546 height 38
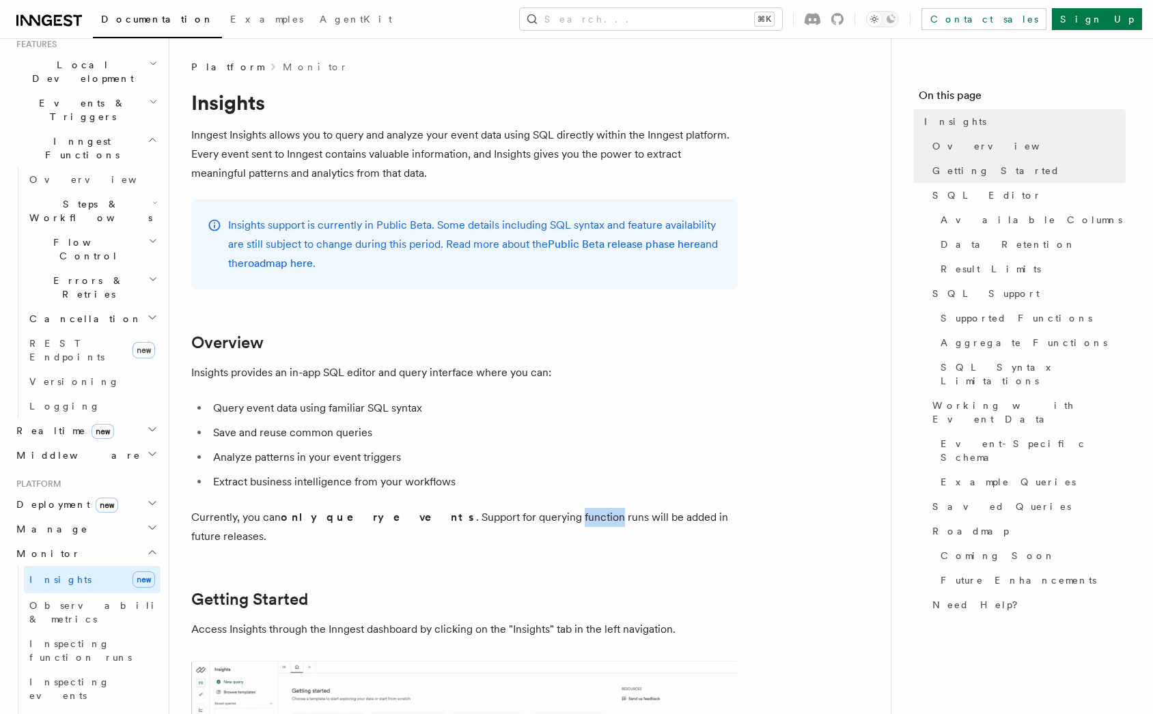
click at [498, 517] on p "Currently, you can only query events . Support for querying function runs will …" at bounding box center [464, 527] width 546 height 38
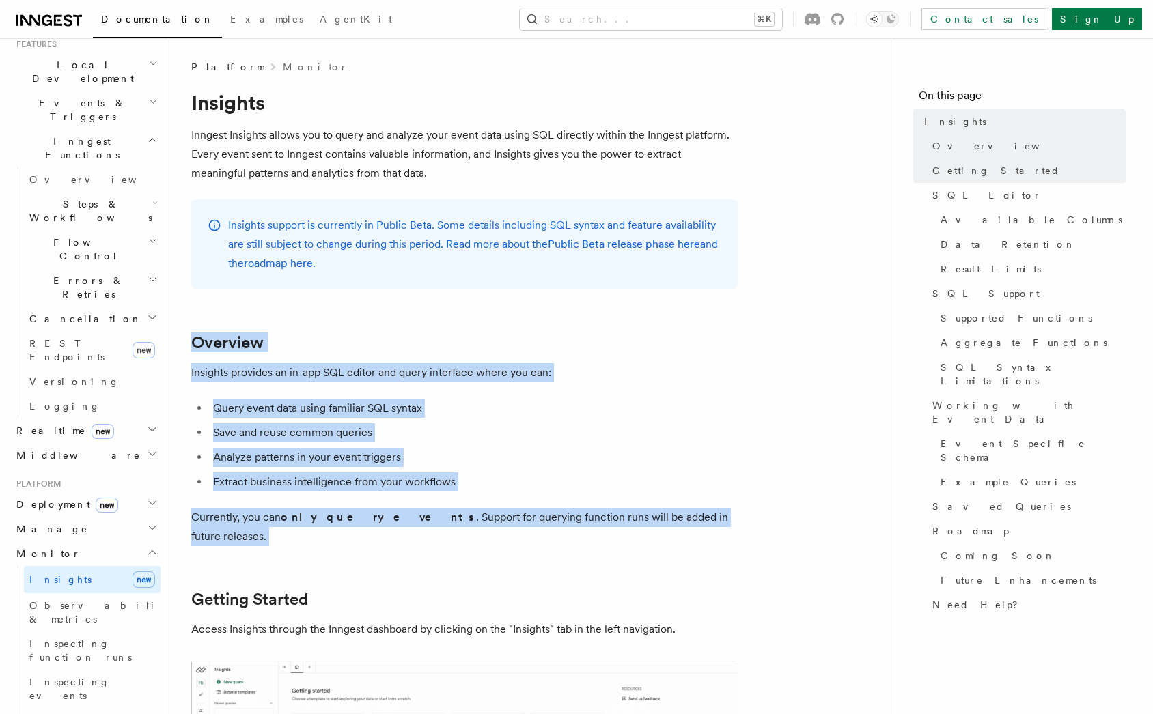
drag, startPoint x: 498, startPoint y: 517, endPoint x: 510, endPoint y: 335, distance: 182.8
click at [509, 337] on h2 "Overview" at bounding box center [464, 342] width 546 height 19
